Goal: Transaction & Acquisition: Purchase product/service

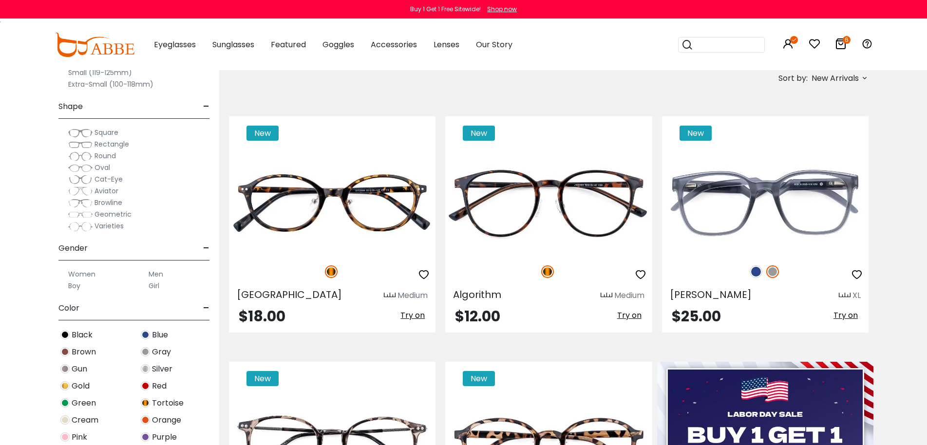
scroll to position [195, 0]
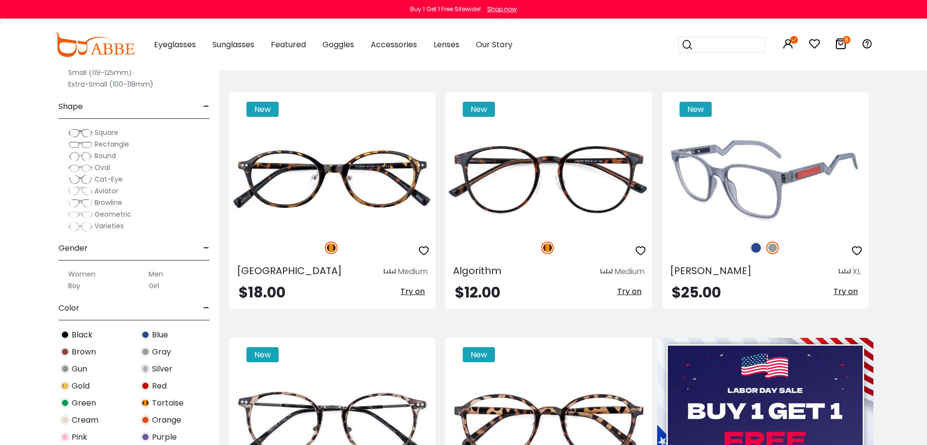
click at [798, 158] on img at bounding box center [765, 179] width 207 height 103
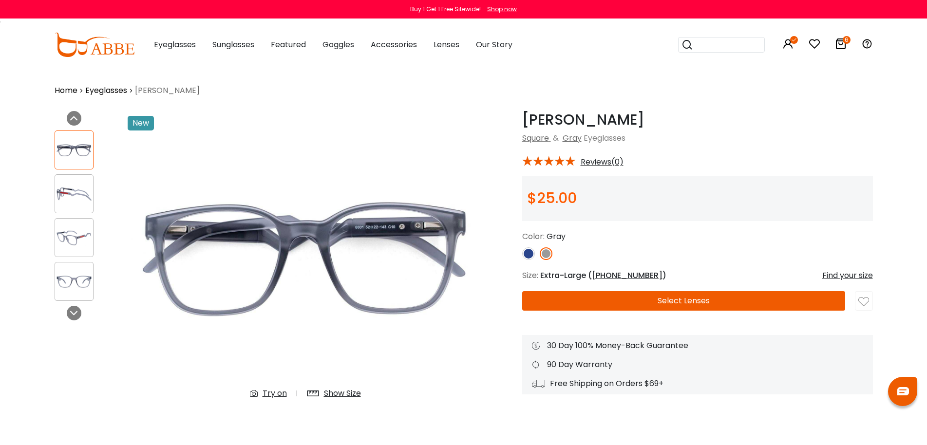
click at [525, 251] on img at bounding box center [528, 253] width 13 height 13
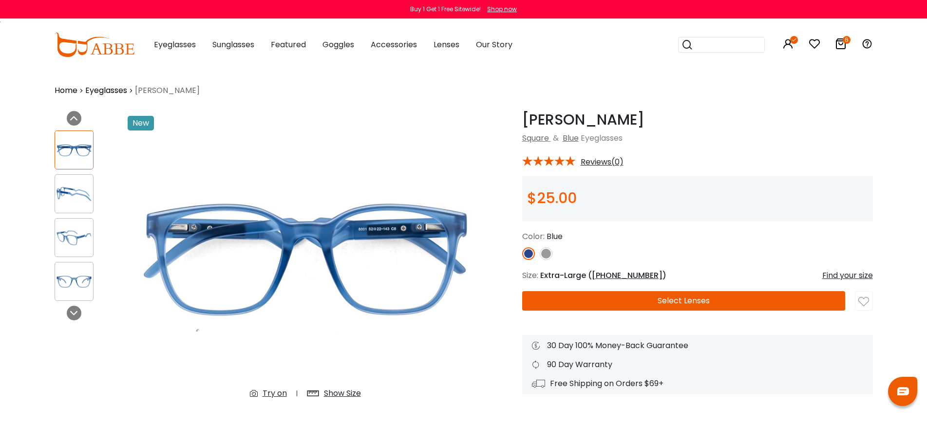
click at [77, 228] on img at bounding box center [74, 237] width 38 height 19
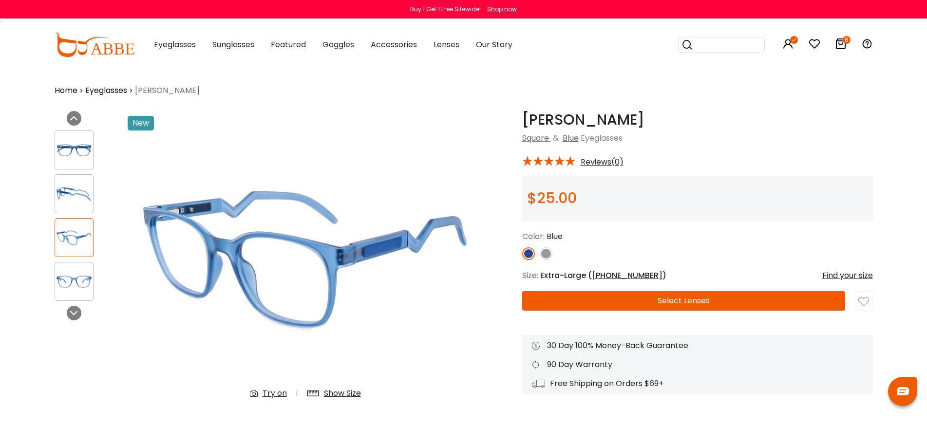
click at [110, 91] on link "Eyeglasses" at bounding box center [106, 91] width 42 height 12
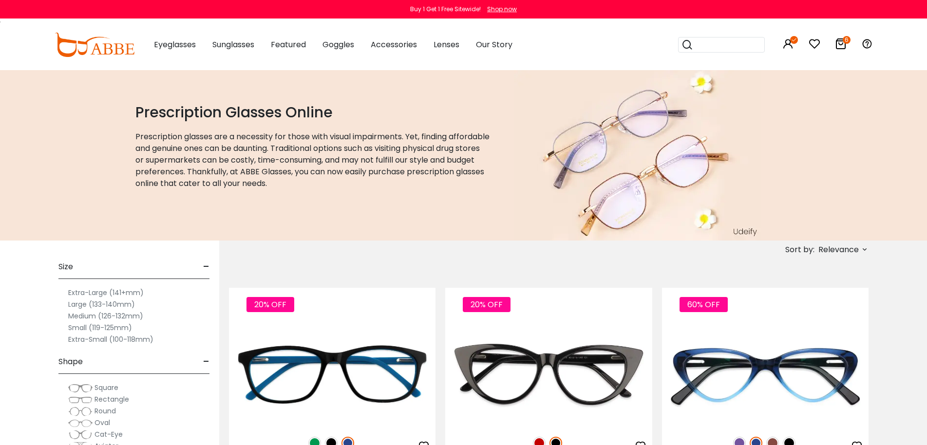
click at [836, 248] on span "Relevance" at bounding box center [838, 250] width 40 height 18
click at [821, 280] on label "New Arrivals" at bounding box center [816, 278] width 47 height 12
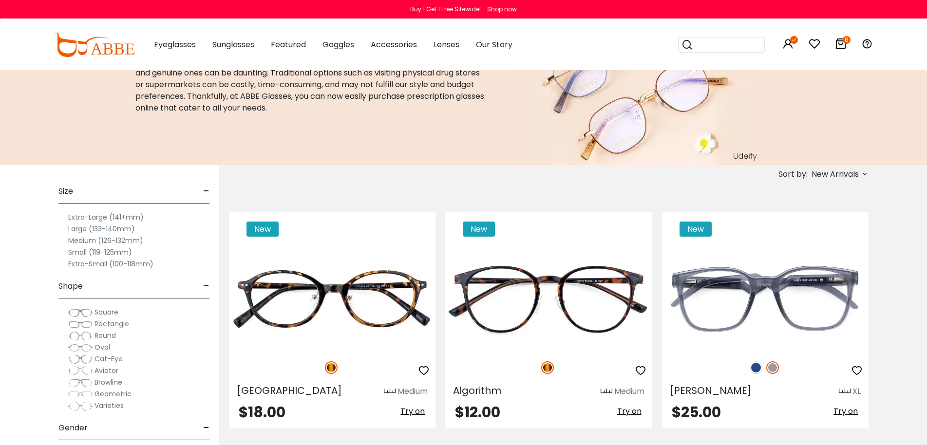
scroll to position [97, 0]
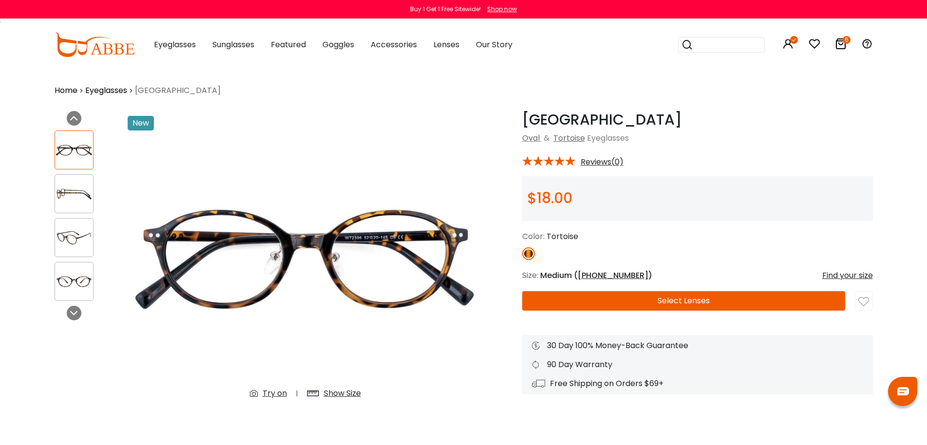
click at [74, 251] on div at bounding box center [74, 237] width 39 height 39
click at [66, 239] on img at bounding box center [74, 237] width 38 height 19
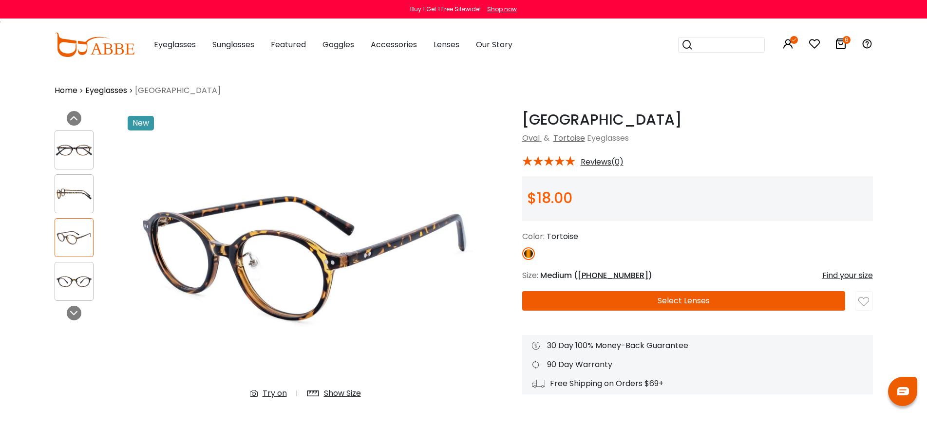
click at [66, 271] on div at bounding box center [74, 281] width 39 height 39
click at [74, 292] on div at bounding box center [74, 281] width 39 height 39
click at [70, 311] on icon at bounding box center [74, 313] width 8 height 8
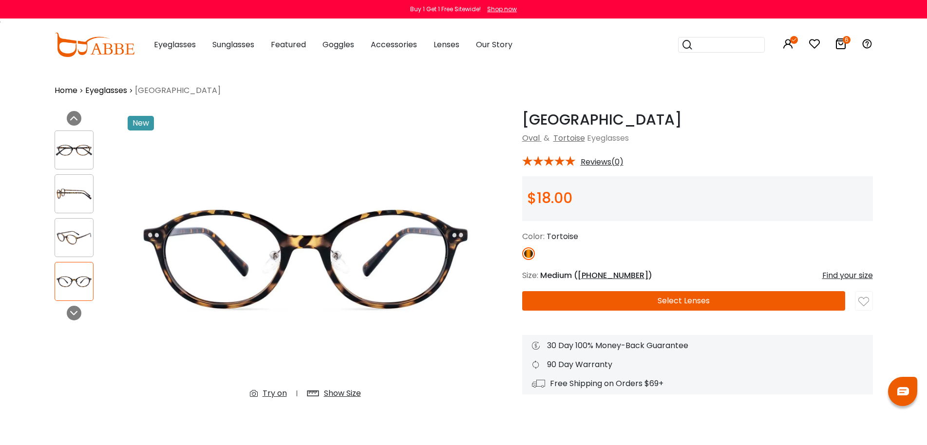
click at [75, 202] on img at bounding box center [74, 194] width 38 height 19
